Goal: Task Accomplishment & Management: Use online tool/utility

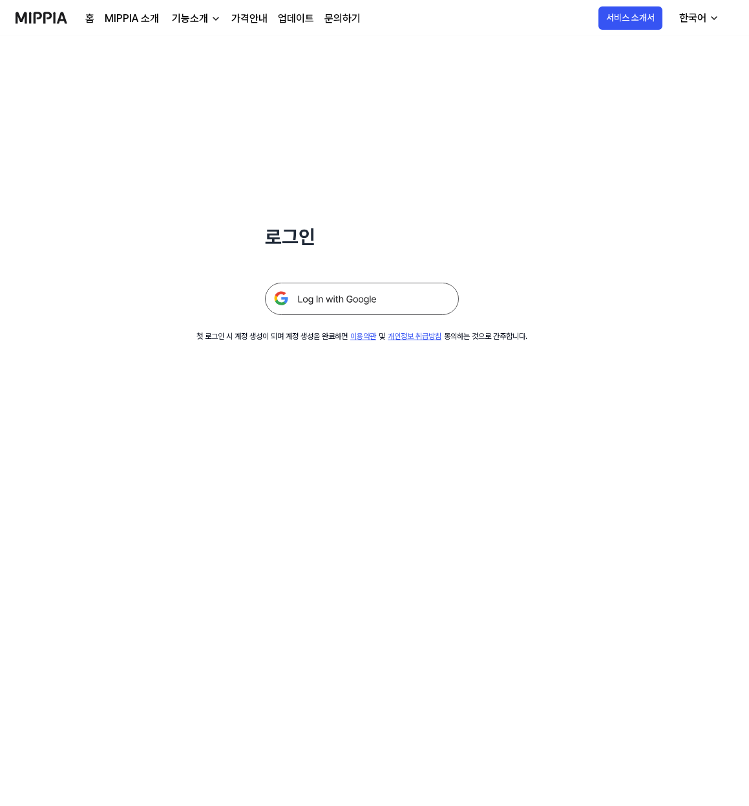
click at [374, 290] on img at bounding box center [362, 299] width 194 height 32
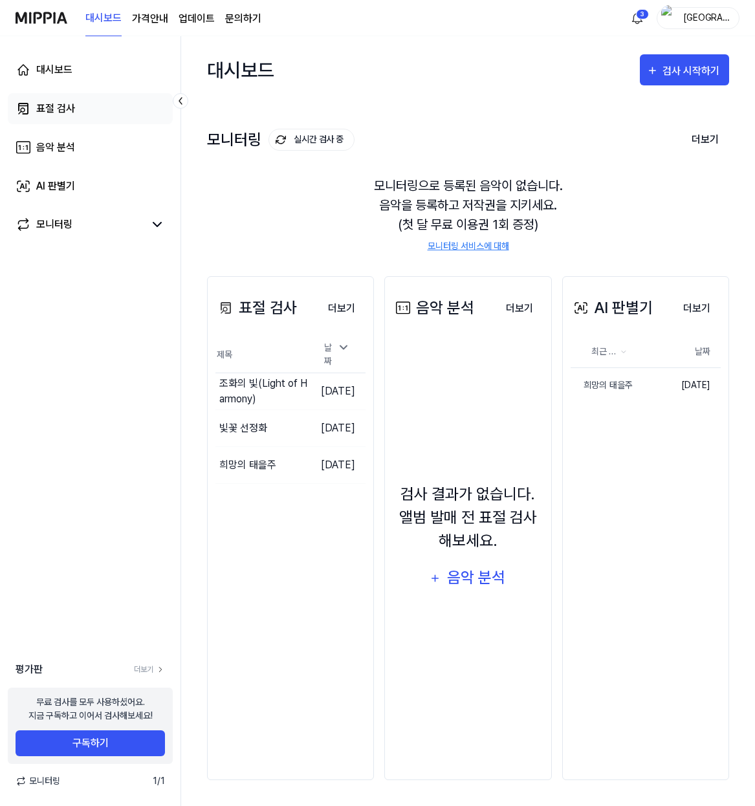
click at [41, 102] on div "표절 검사" at bounding box center [55, 109] width 39 height 16
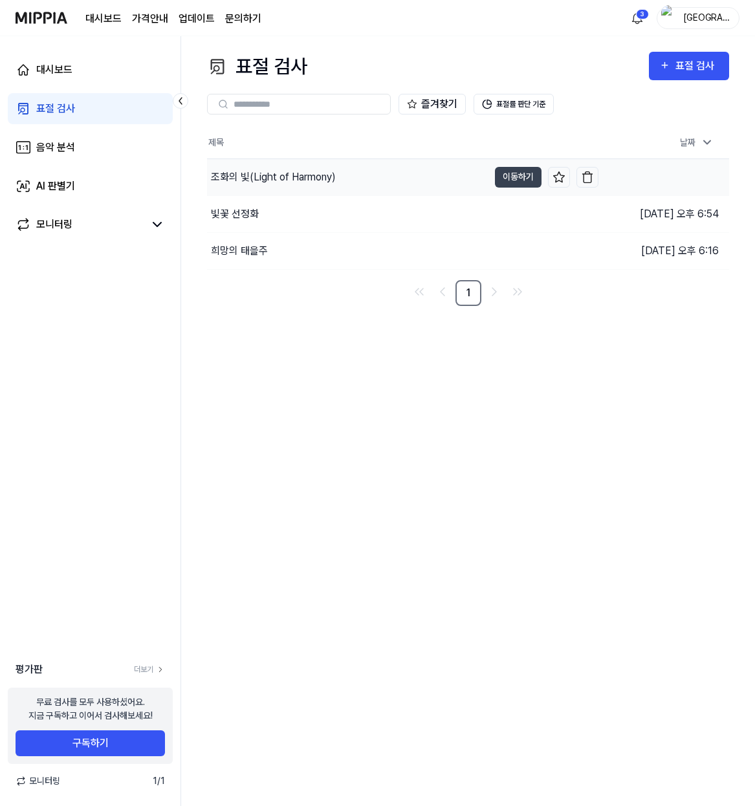
click at [305, 189] on div "조화의 빛(Light of Harmony)" at bounding box center [347, 177] width 281 height 36
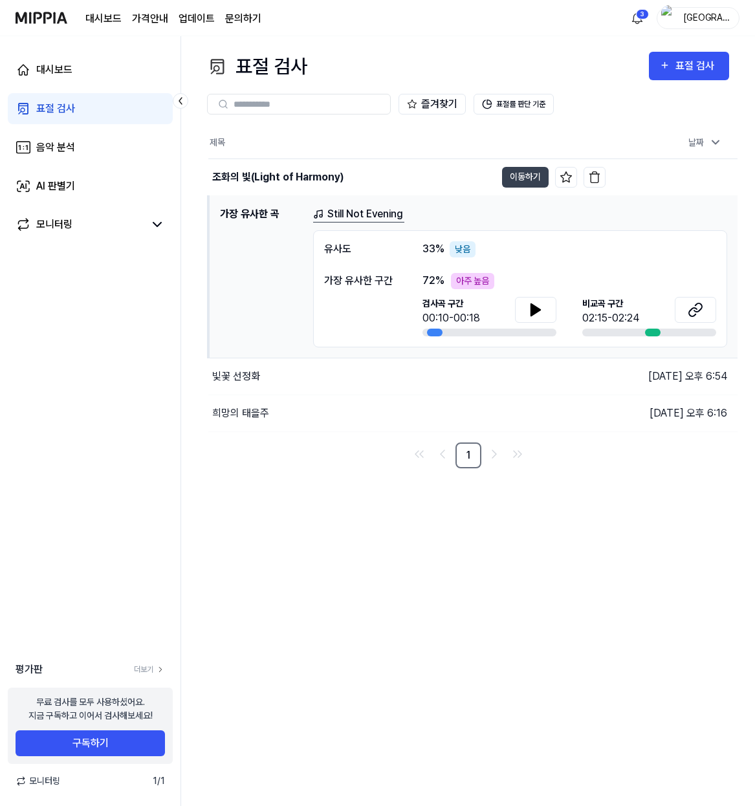
click at [261, 369] on div "빛꽃 선정화" at bounding box center [406, 376] width 397 height 36
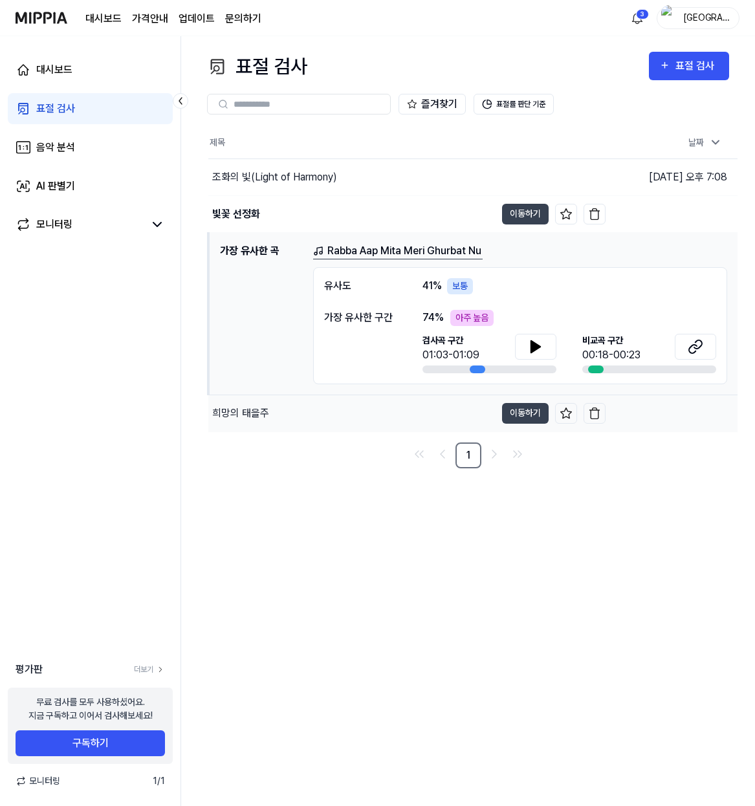
click at [248, 414] on div "희망의 태을주" at bounding box center [240, 413] width 57 height 16
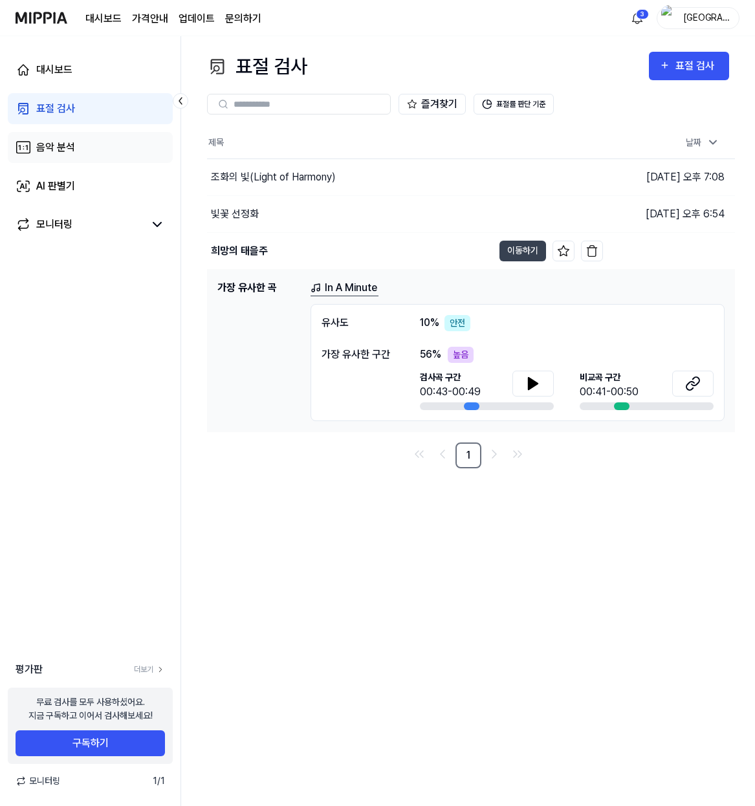
click at [59, 141] on div "음악 분석" at bounding box center [55, 148] width 39 height 16
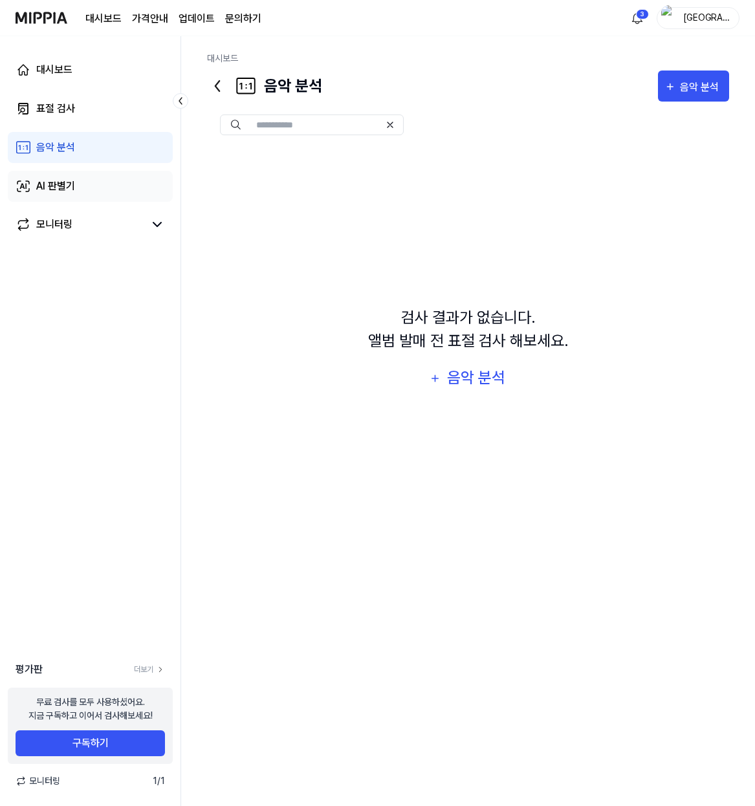
click at [62, 183] on div "AI 판별기" at bounding box center [55, 186] width 39 height 16
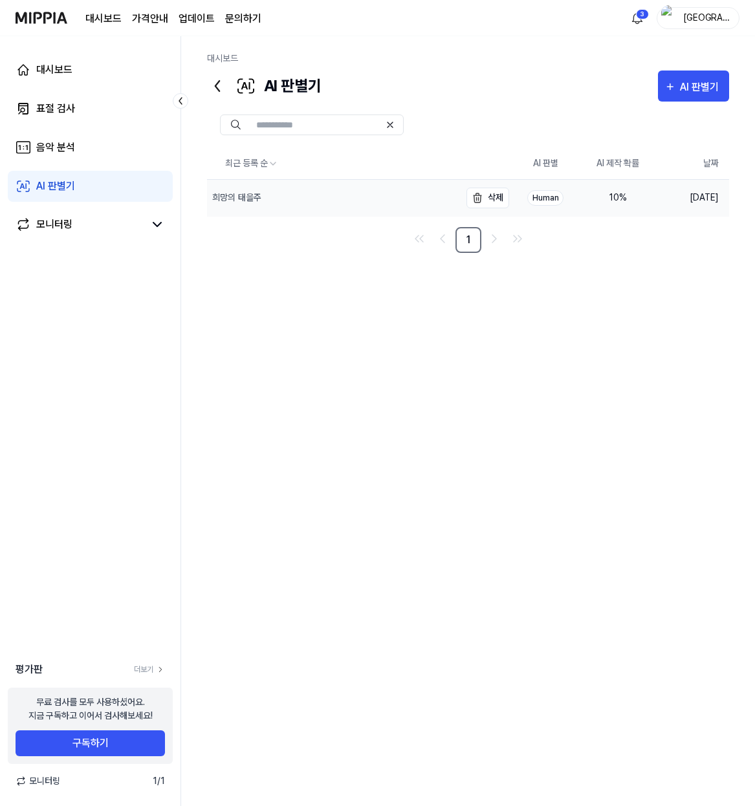
click at [257, 195] on div "희망의 태을주" at bounding box center [236, 198] width 49 height 14
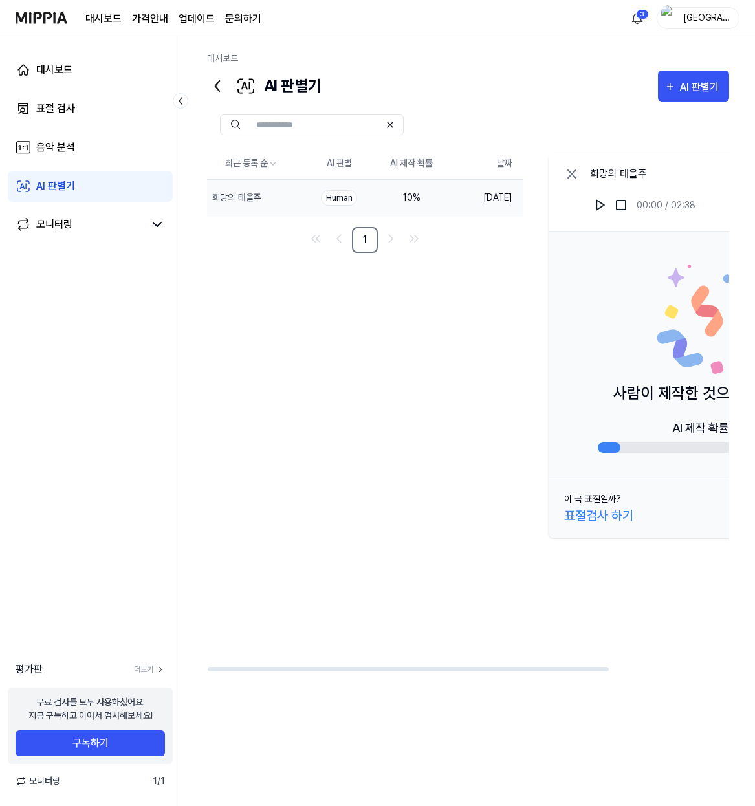
drag, startPoint x: 628, startPoint y: 394, endPoint x: 775, endPoint y: 404, distance: 147.8
click at [754, 404] on html "대시보드 가격안내 업데이트 문의하기 3 강천 대시보드 표절 검사 음악 분석 AI 판별기 모니터링 평가판 더보기 무료 검사를 모두 사용하셨어요.…" at bounding box center [377, 403] width 755 height 806
click at [687, 356] on img at bounding box center [714, 315] width 116 height 116
click at [599, 208] on img at bounding box center [600, 205] width 13 height 13
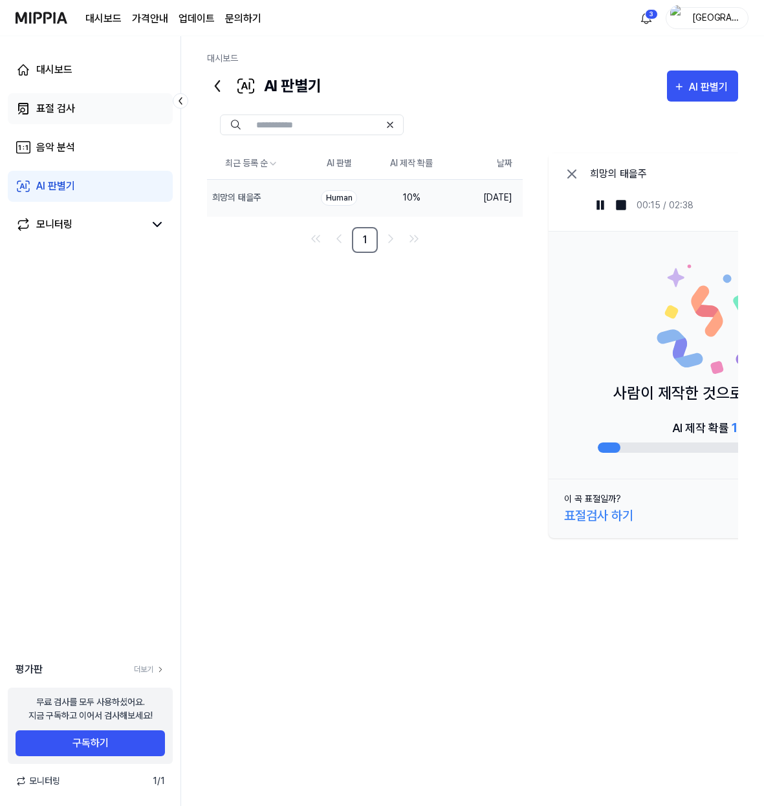
click at [69, 111] on div "표절 검사" at bounding box center [55, 109] width 39 height 16
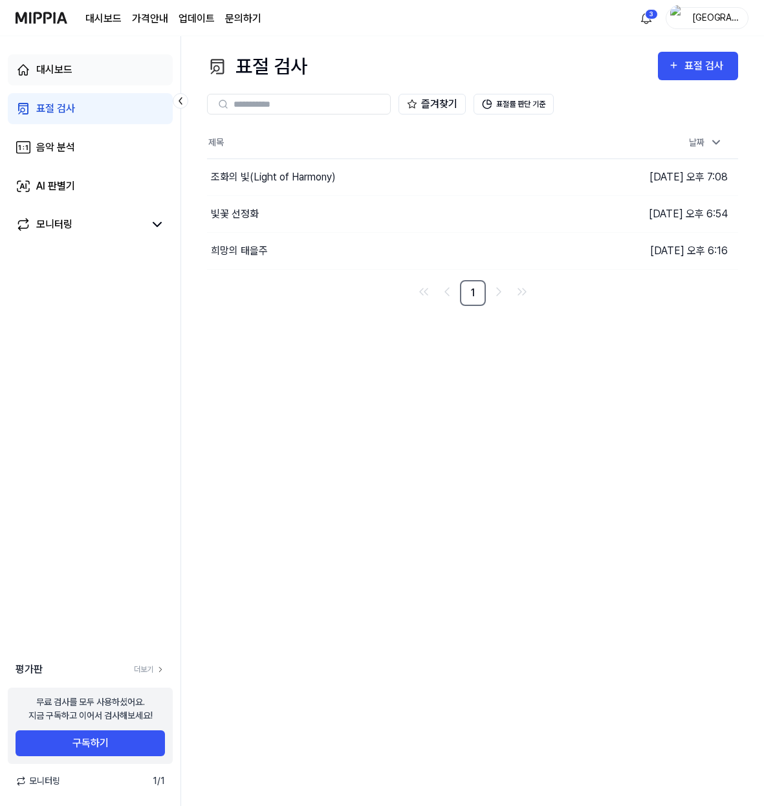
click at [57, 72] on div "대시보드" at bounding box center [54, 70] width 36 height 16
